Goal: Transaction & Acquisition: Purchase product/service

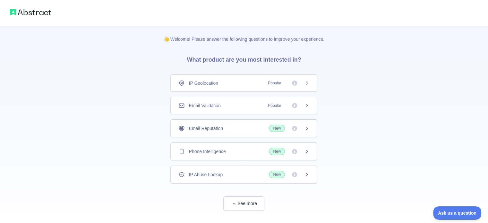
click at [307, 128] on icon at bounding box center [307, 128] width 2 height 3
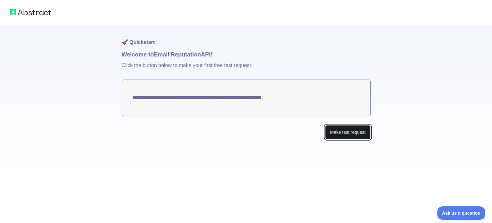
click at [339, 133] on button "Make test request" at bounding box center [347, 132] width 45 height 14
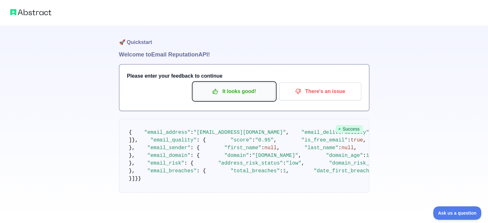
click at [249, 93] on p "It looks good!" at bounding box center [234, 91] width 72 height 11
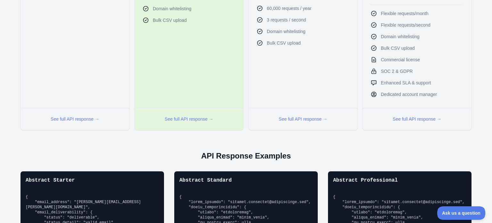
scroll to position [321, 0]
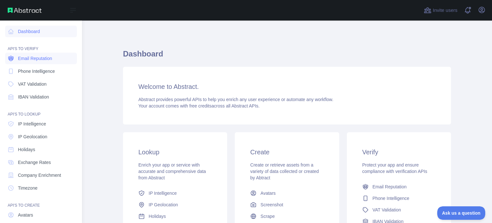
click at [57, 61] on link "Email Reputation" at bounding box center [41, 59] width 72 height 12
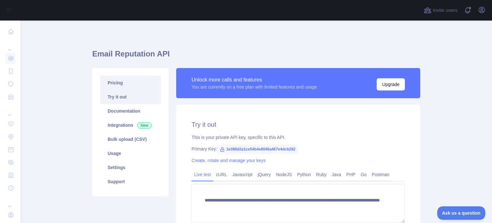
click at [118, 84] on link "Pricing" at bounding box center [130, 83] width 61 height 14
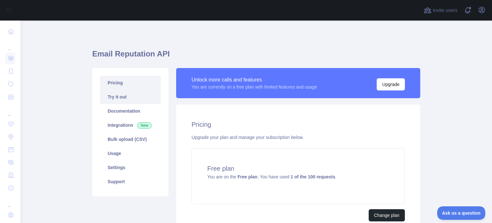
click at [117, 96] on link "Try it out" at bounding box center [130, 97] width 61 height 14
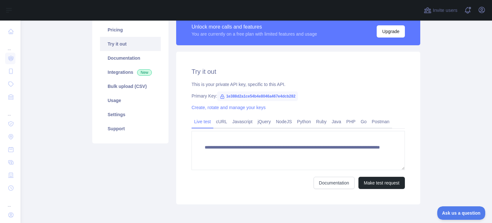
scroll to position [64, 0]
